Goal: Transaction & Acquisition: Obtain resource

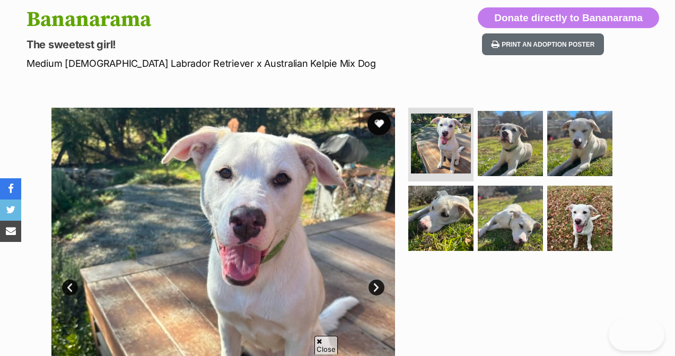
click at [377, 121] on button "favourite" at bounding box center [379, 123] width 23 height 23
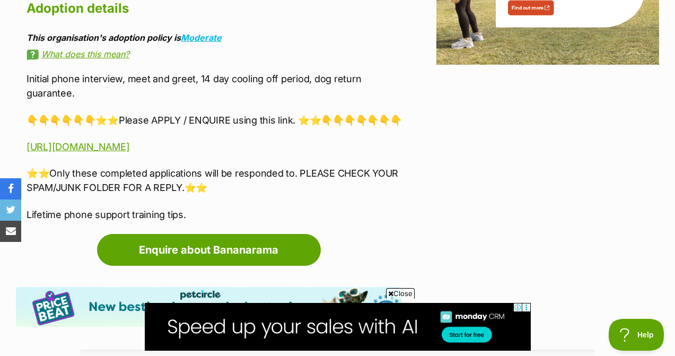
scroll to position [1429, 0]
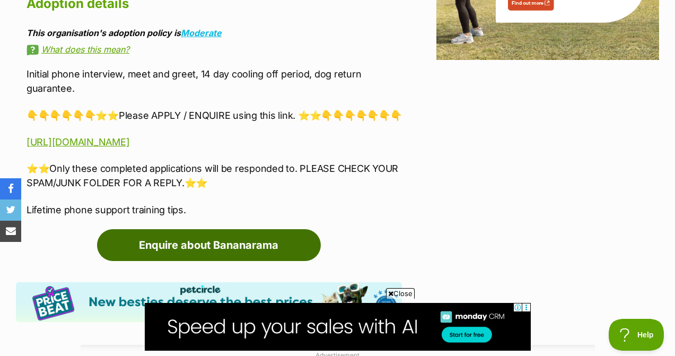
click at [254, 229] on link "Enquire about Bananarama" at bounding box center [209, 245] width 224 height 32
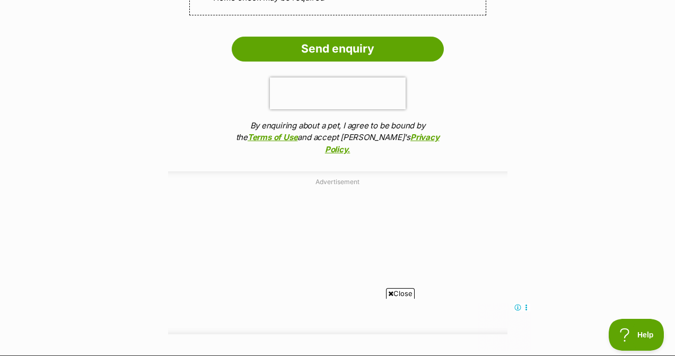
scroll to position [1366, 0]
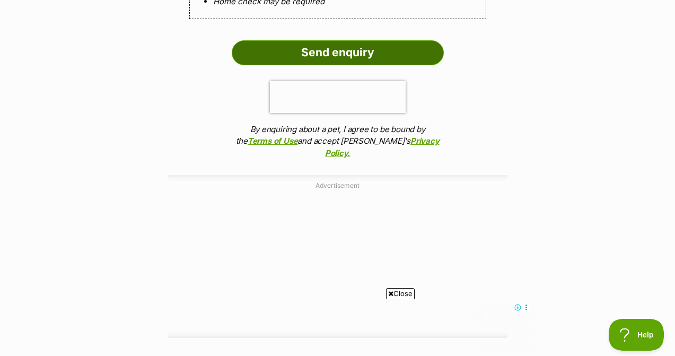
click at [323, 54] on input "Send enquiry" at bounding box center [338, 52] width 212 height 24
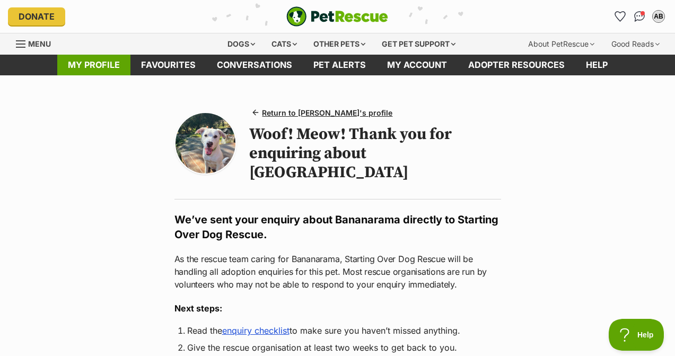
click at [103, 66] on link "My profile" at bounding box center [93, 65] width 73 height 21
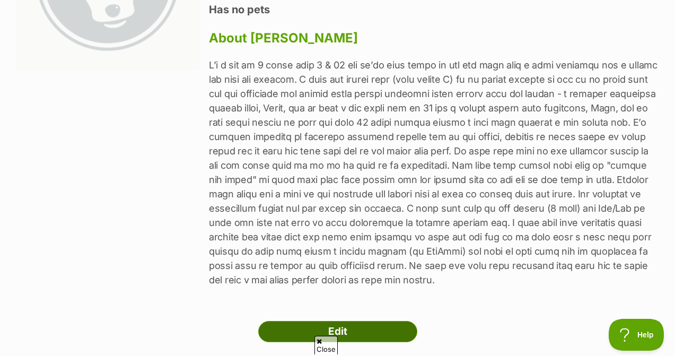
click at [342, 331] on link "Edit" at bounding box center [337, 331] width 159 height 21
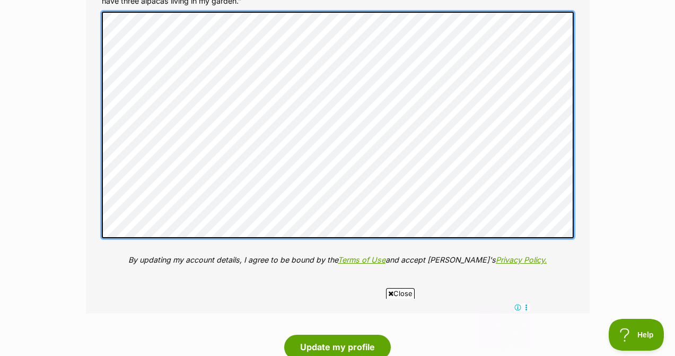
scroll to position [1120, 0]
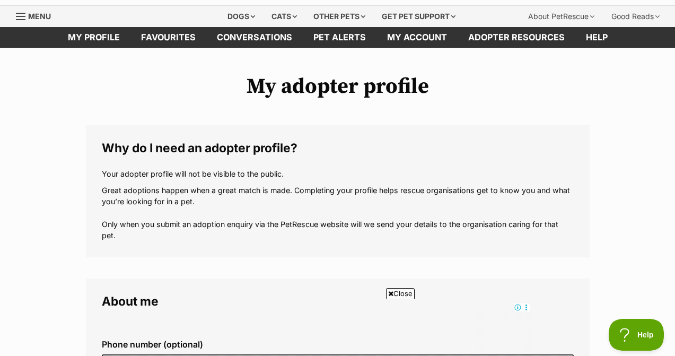
scroll to position [0, 0]
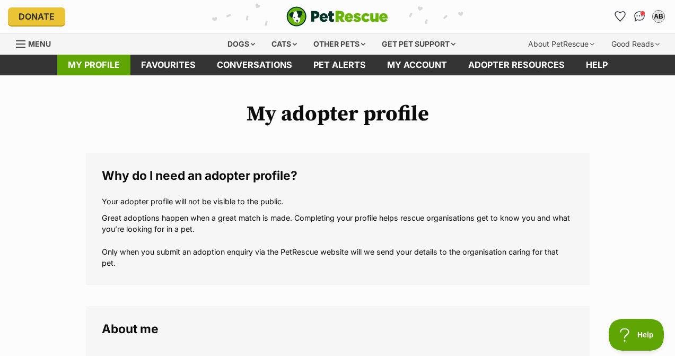
click at [118, 64] on link "My profile" at bounding box center [93, 65] width 73 height 21
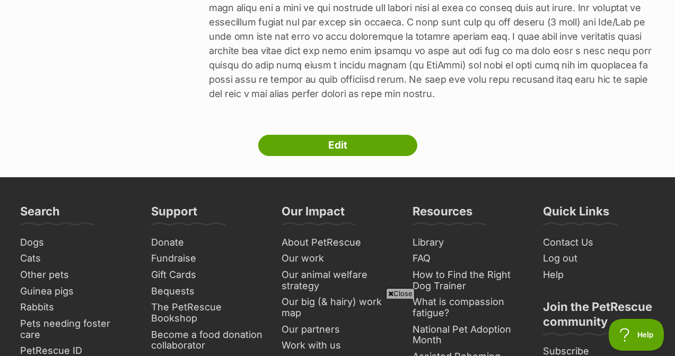
scroll to position [378, 0]
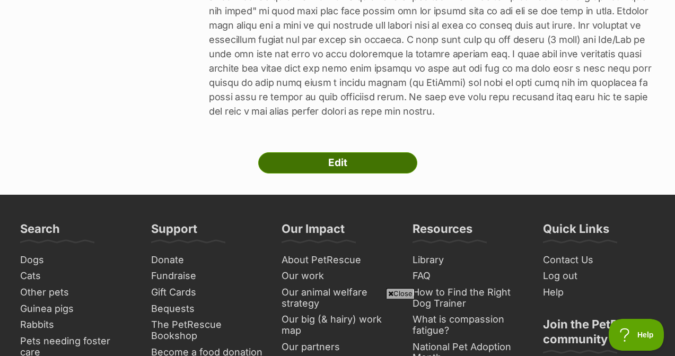
click at [311, 163] on link "Edit" at bounding box center [337, 162] width 159 height 21
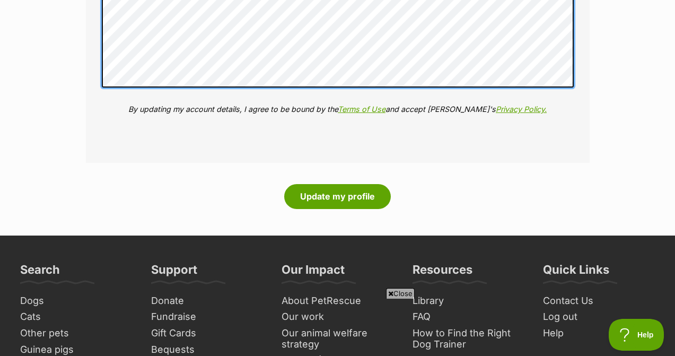
scroll to position [1509, 0]
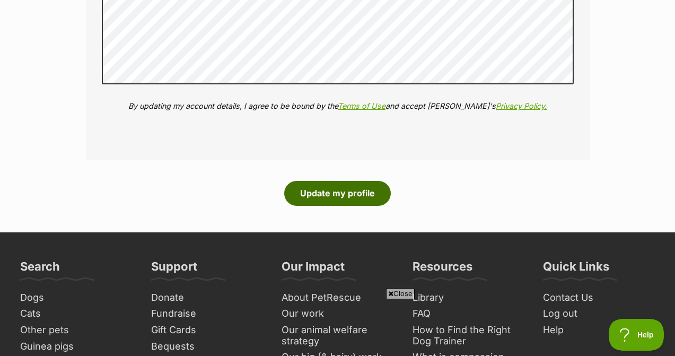
click at [351, 195] on button "Update my profile" at bounding box center [337, 193] width 107 height 24
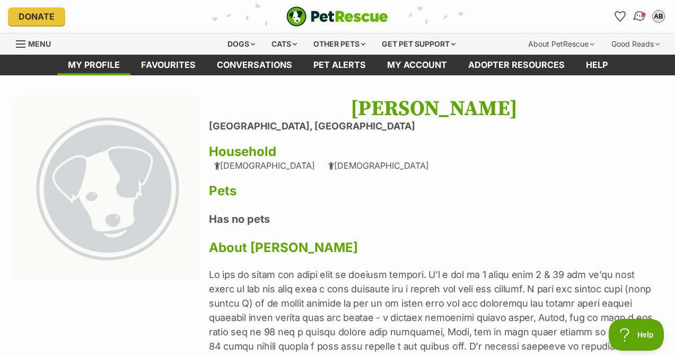
click at [642, 18] on img "Conversations" at bounding box center [640, 17] width 14 height 14
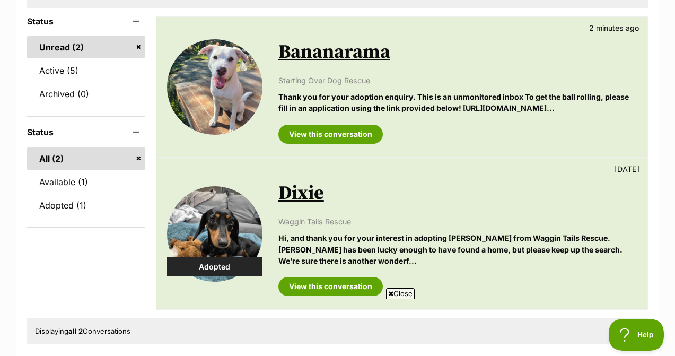
scroll to position [164, 0]
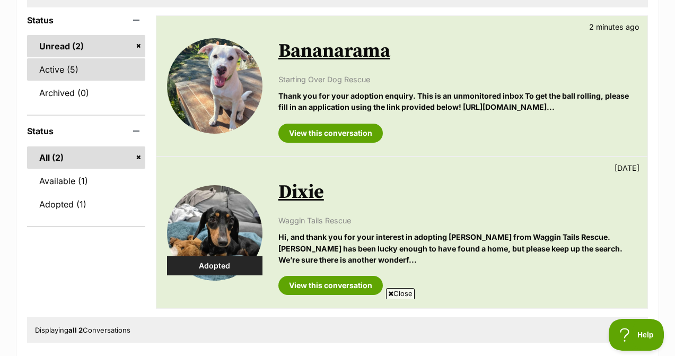
click at [64, 66] on link "Active (5)" at bounding box center [86, 69] width 118 height 22
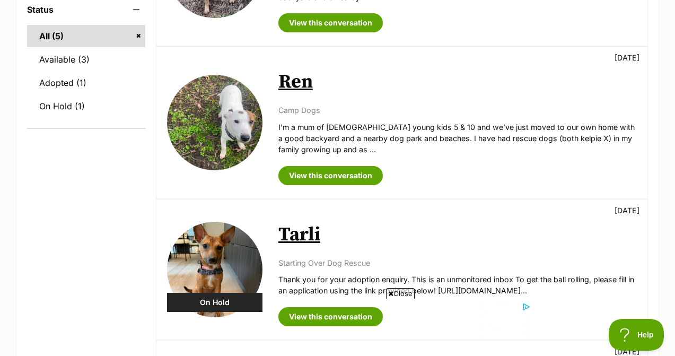
scroll to position [280, 0]
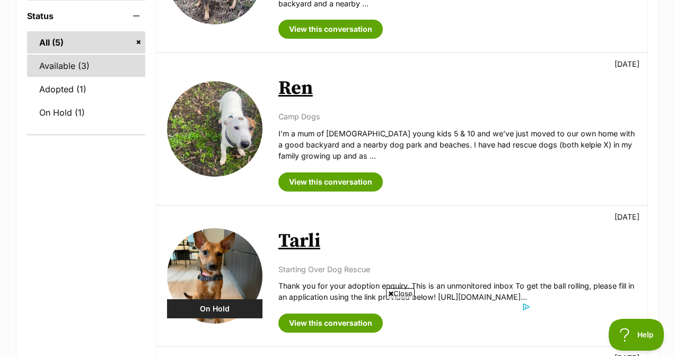
click at [75, 72] on link "Available (3)" at bounding box center [86, 66] width 118 height 22
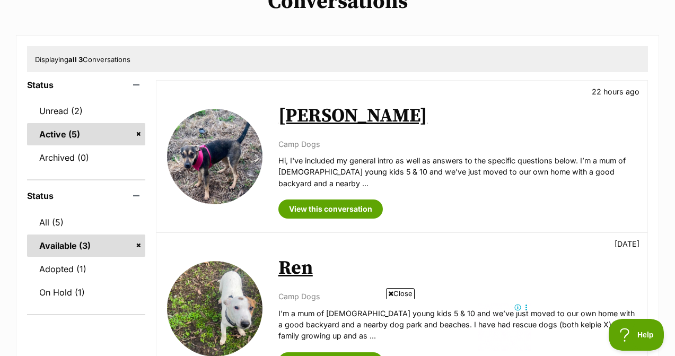
scroll to position [97, 0]
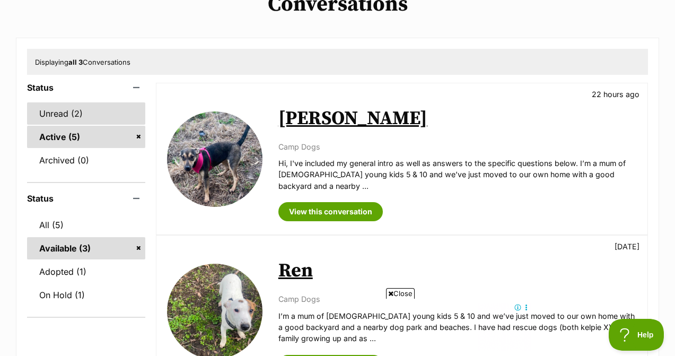
click at [67, 122] on link "Unread (2)" at bounding box center [86, 113] width 118 height 22
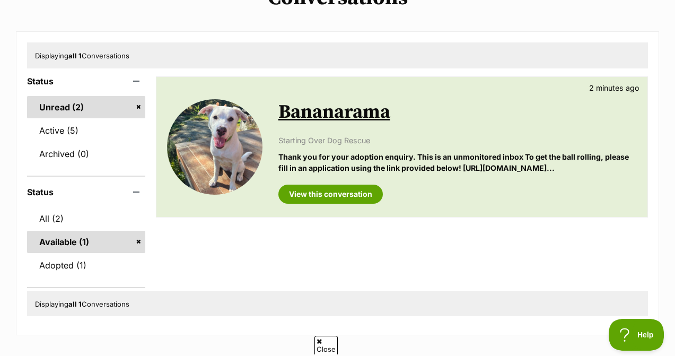
scroll to position [101, 0]
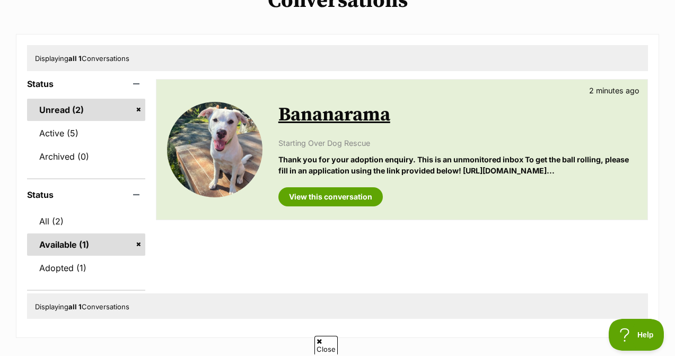
click at [94, 107] on link "Unread (2)" at bounding box center [86, 110] width 118 height 22
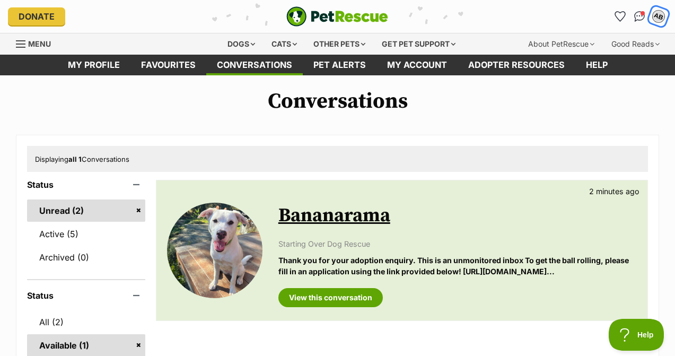
click at [658, 16] on div "AB" at bounding box center [659, 17] width 14 height 14
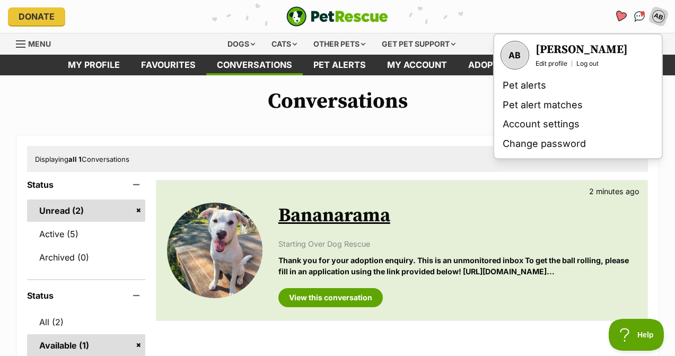
click at [623, 15] on icon "Favourites" at bounding box center [620, 16] width 13 height 12
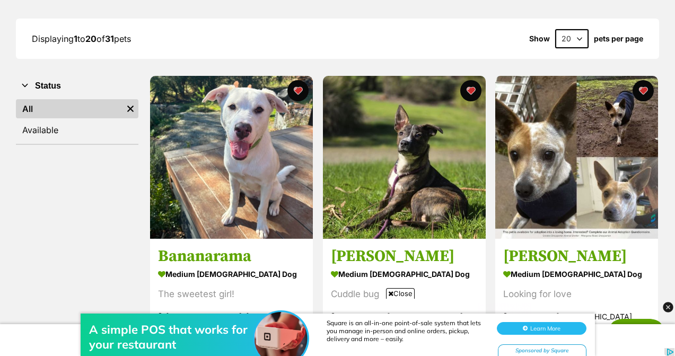
scroll to position [88, 0]
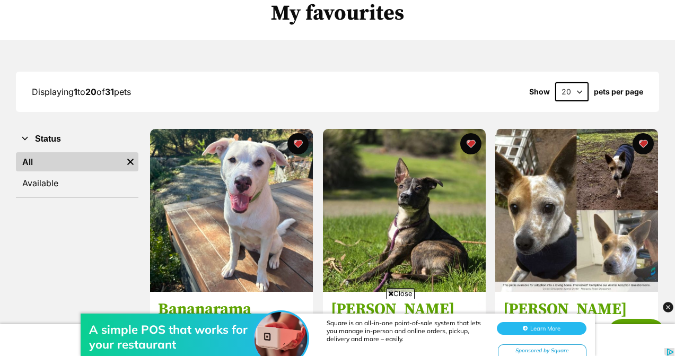
click at [73, 162] on link "All" at bounding box center [69, 161] width 107 height 19
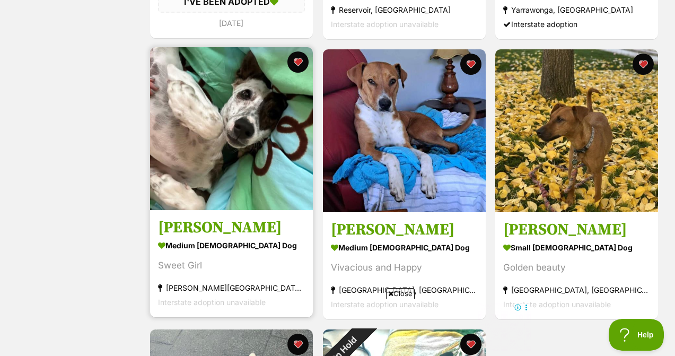
click at [219, 184] on img at bounding box center [231, 128] width 163 height 163
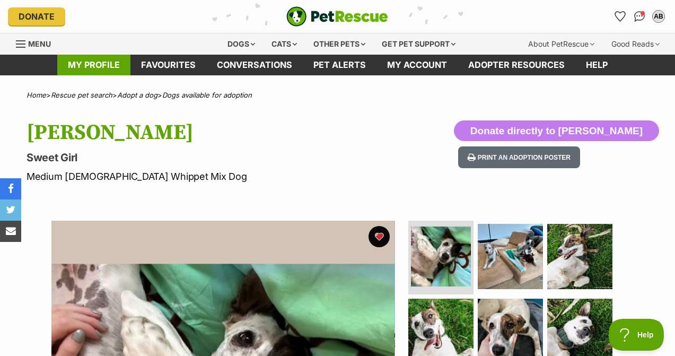
click at [105, 60] on link "My profile" at bounding box center [93, 65] width 73 height 21
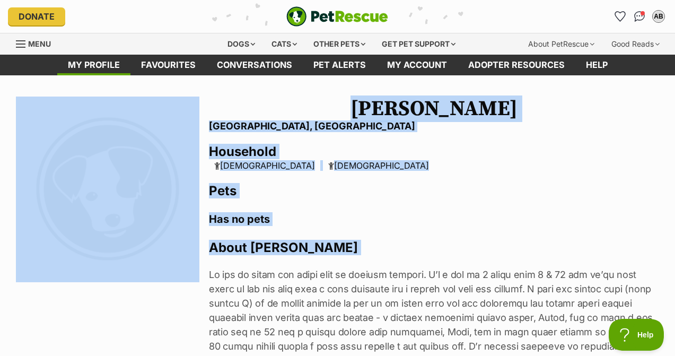
drag, startPoint x: 209, startPoint y: 273, endPoint x: 199, endPoint y: 81, distance: 192.8
click at [199, 81] on main "Next Prev 1 Alessandra Briglia Cheltenham East, Victoria Household 10 year old …" at bounding box center [337, 345] width 675 height 540
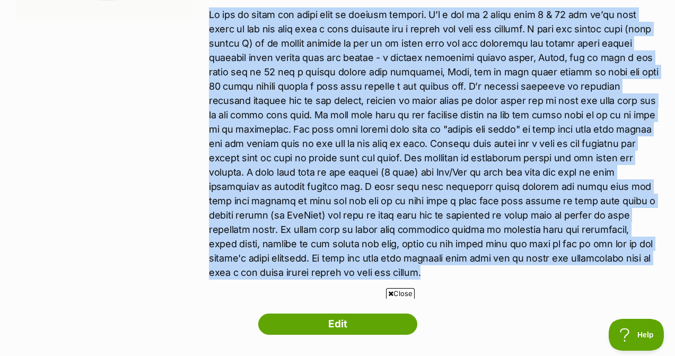
scroll to position [260, 0]
drag, startPoint x: 382, startPoint y: 249, endPoint x: 212, endPoint y: 18, distance: 287.6
click at [212, 18] on p at bounding box center [434, 143] width 450 height 272
copy p "My bio is below and would love to discuss further. I’m a mum of 2 young kids 5 …"
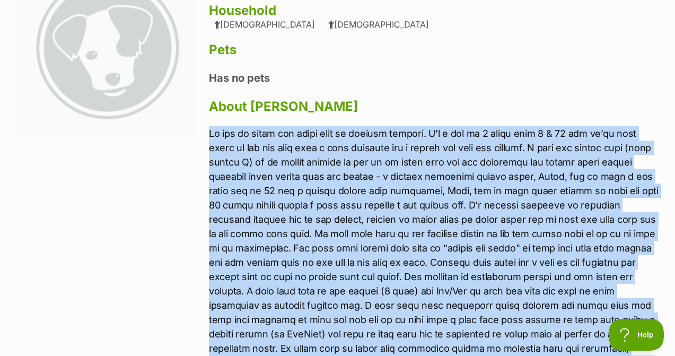
scroll to position [0, 0]
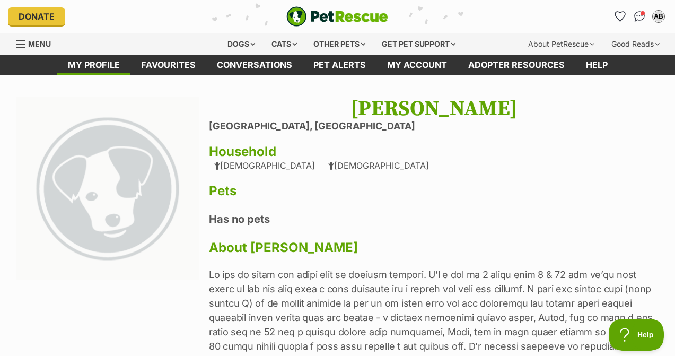
click at [649, 19] on ul "AB My account AB Alessandra Briglia Edit profile Log out Pet alerts Pet alert m…" at bounding box center [639, 16] width 55 height 17
click at [634, 15] on img "Conversations" at bounding box center [640, 17] width 14 height 14
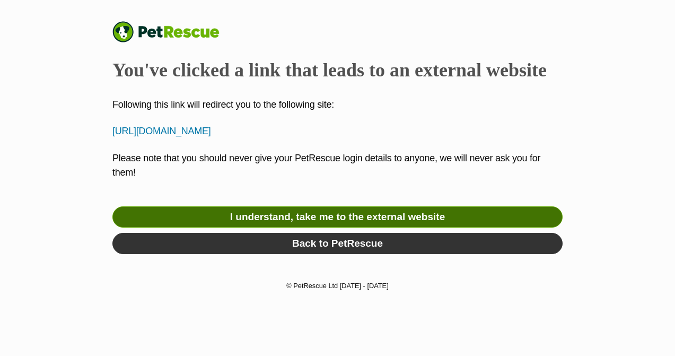
click at [310, 217] on link "I understand, take me to the external website" at bounding box center [337, 216] width 450 height 21
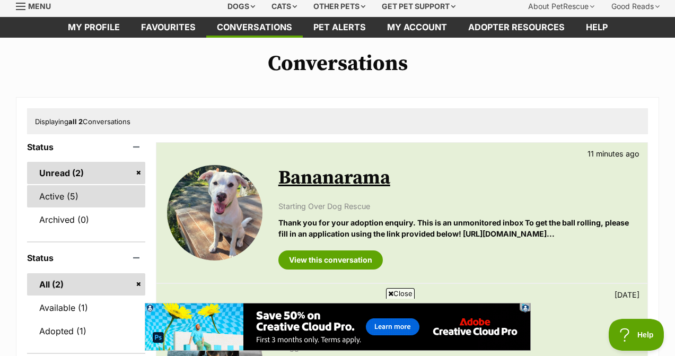
click at [60, 201] on link "Active (5)" at bounding box center [86, 196] width 118 height 22
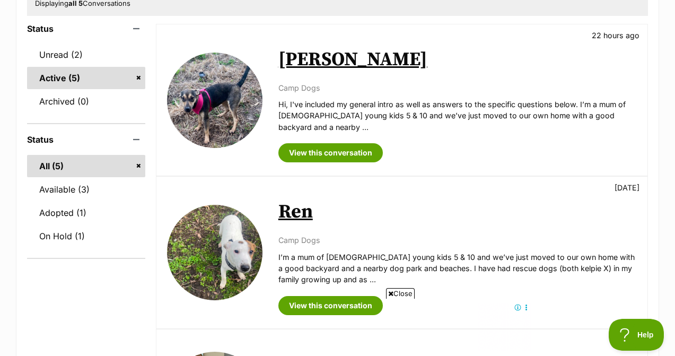
scroll to position [122, 0]
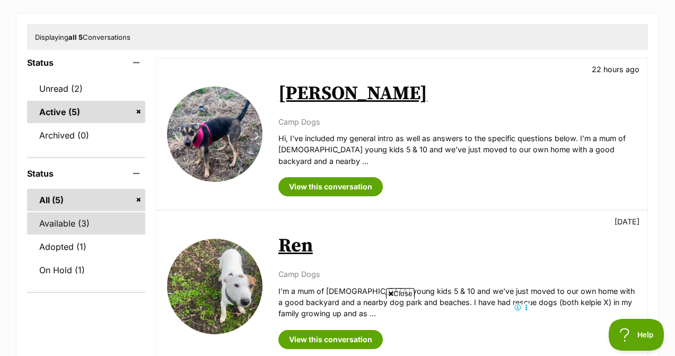
click at [72, 228] on link "Available (3)" at bounding box center [86, 223] width 118 height 22
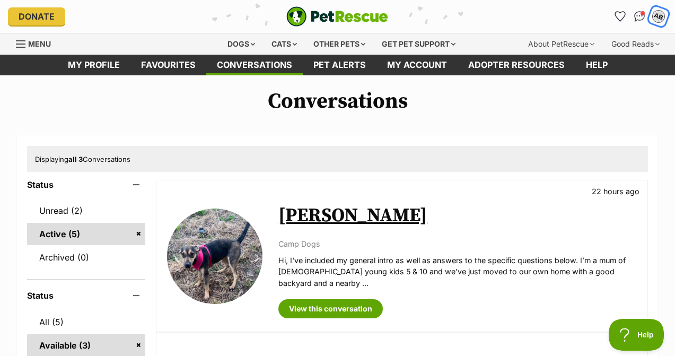
click at [659, 17] on div "AB" at bounding box center [659, 17] width 14 height 14
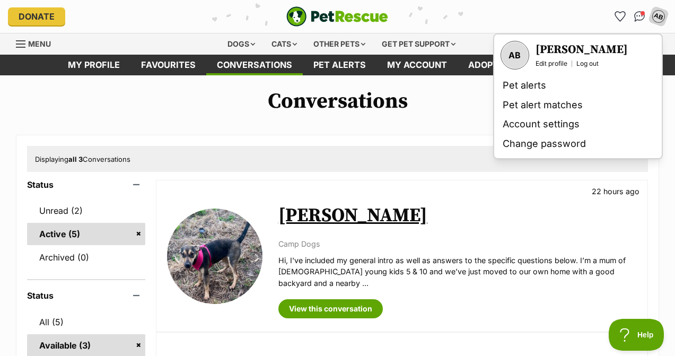
click at [560, 58] on div "Alessandra Briglia Edit profile Log out" at bounding box center [582, 54] width 92 height 25
click at [640, 14] on img "Conversations" at bounding box center [640, 17] width 14 height 14
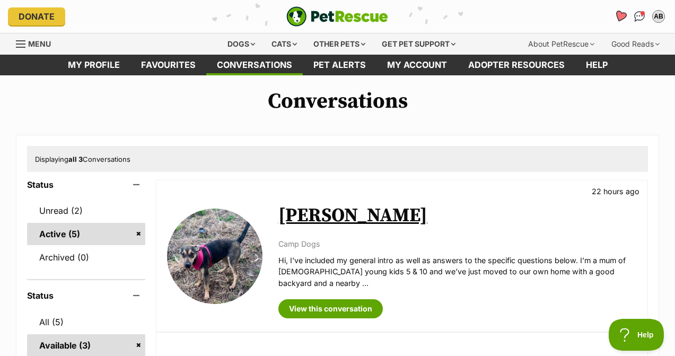
click at [618, 17] on icon "Favourites" at bounding box center [620, 16] width 13 height 12
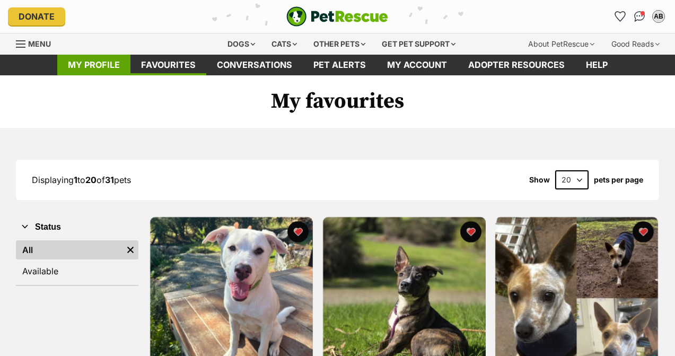
click at [97, 64] on link "My profile" at bounding box center [93, 65] width 73 height 21
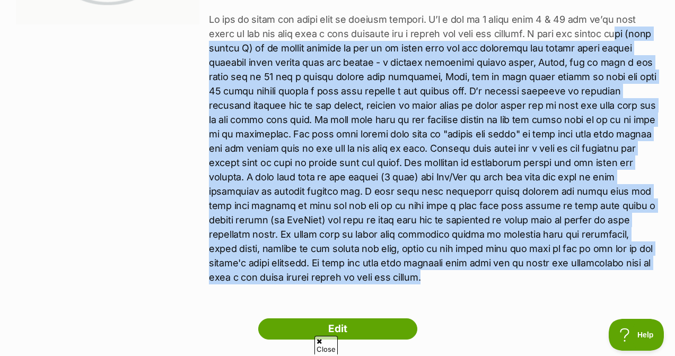
drag, startPoint x: 388, startPoint y: 275, endPoint x: 222, endPoint y: 48, distance: 282.0
click at [222, 48] on p at bounding box center [434, 148] width 450 height 272
click at [346, 216] on p at bounding box center [434, 148] width 450 height 272
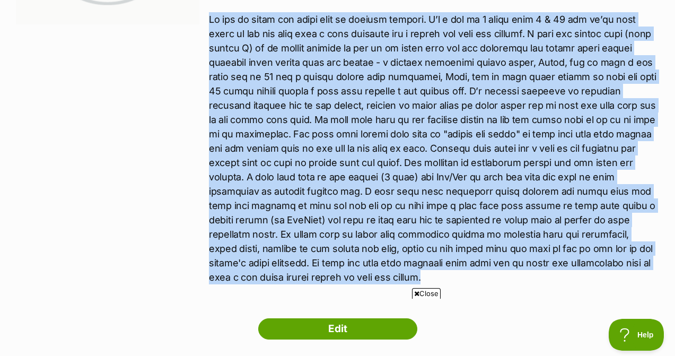
drag, startPoint x: 383, startPoint y: 274, endPoint x: 209, endPoint y: 12, distance: 314.9
click at [209, 12] on div "[PERSON_NAME] [GEOGRAPHIC_DATA], [GEOGRAPHIC_DATA] Household [DEMOGRAPHIC_DATA]…" at bounding box center [434, 69] width 450 height 456
copy p "Lo ips do sitam con adipi elit se doeiusm tempori. U’l e dol ma 8 aliqu enim 3 …"
